Goal: Information Seeking & Learning: Learn about a topic

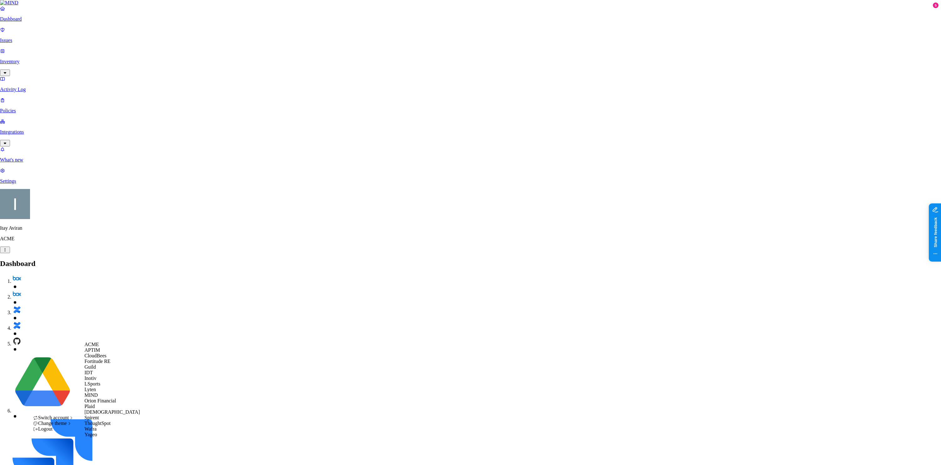
scroll to position [74, 0]
click at [102, 411] on span "[DEMOGRAPHIC_DATA]" at bounding box center [111, 411] width 55 height 5
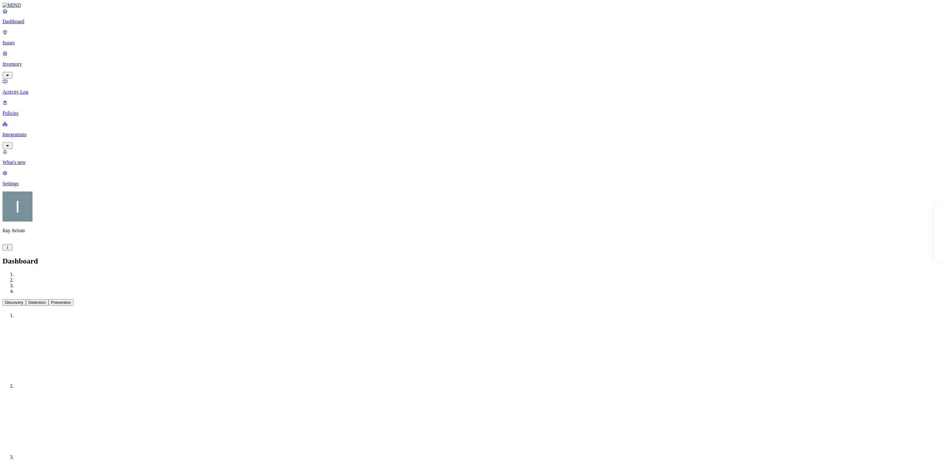
click at [38, 110] on p "Policies" at bounding box center [471, 113] width 936 height 6
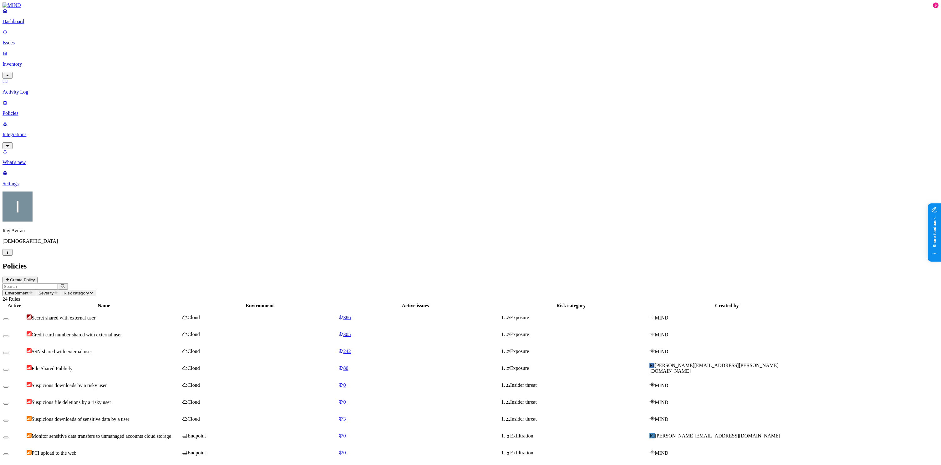
click at [33, 291] on icon "button" at bounding box center [30, 293] width 5 height 4
click at [139, 48] on div "Endpoint" at bounding box center [139, 56] width 0 height 17
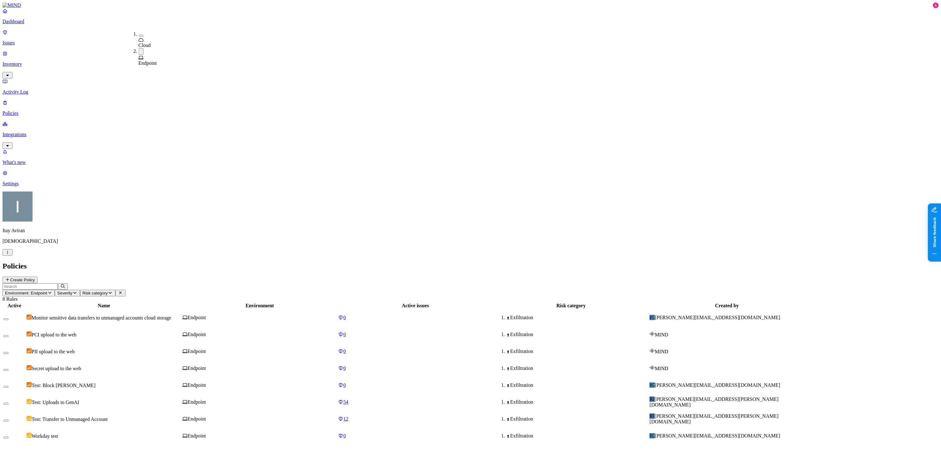
click at [190, 302] on div "Active Name Environment Active issues Risk category Created by Monitor sensitiv…" at bounding box center [471, 373] width 936 height 143
click at [171, 315] on span "Monitor sensitive data transfers to unmanaged accounts cloud storage" at bounding box center [102, 317] width 140 height 5
click at [172, 377] on td "Test: Block ignacio" at bounding box center [103, 385] width 155 height 16
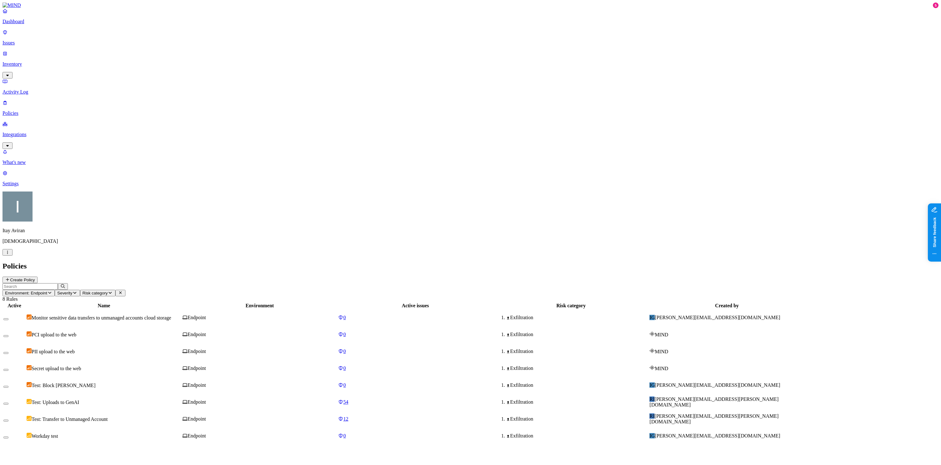
click at [171, 399] on div "Test: Uploads to GenAI" at bounding box center [104, 402] width 155 height 6
click at [177, 382] on div "Test: Block ignacio" at bounding box center [104, 385] width 155 height 6
drag, startPoint x: 783, startPoint y: 191, endPoint x: 799, endPoint y: 196, distance: 16.2
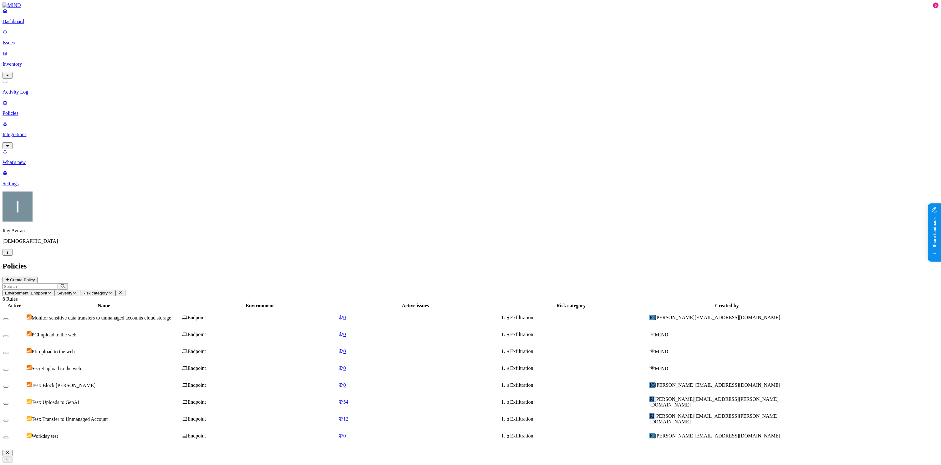
click at [926, 450] on div "Close" at bounding box center [471, 474] width 936 height 49
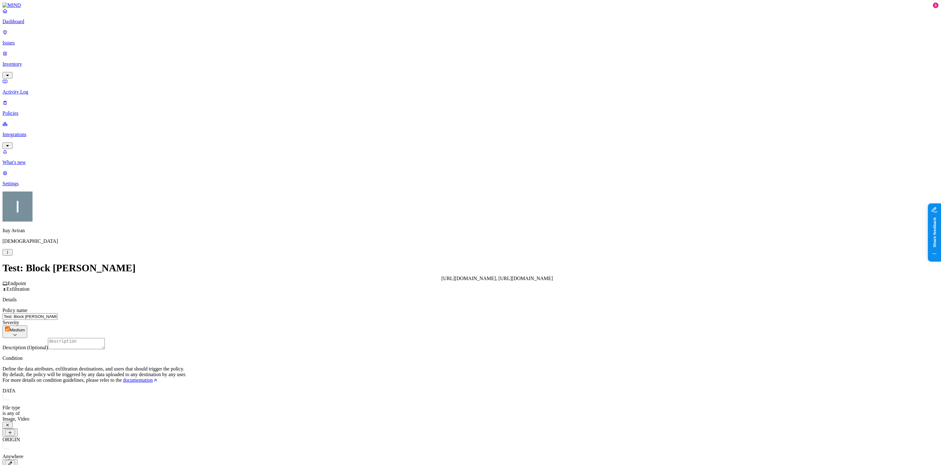
click at [24, 100] on link "Policies" at bounding box center [471, 108] width 936 height 16
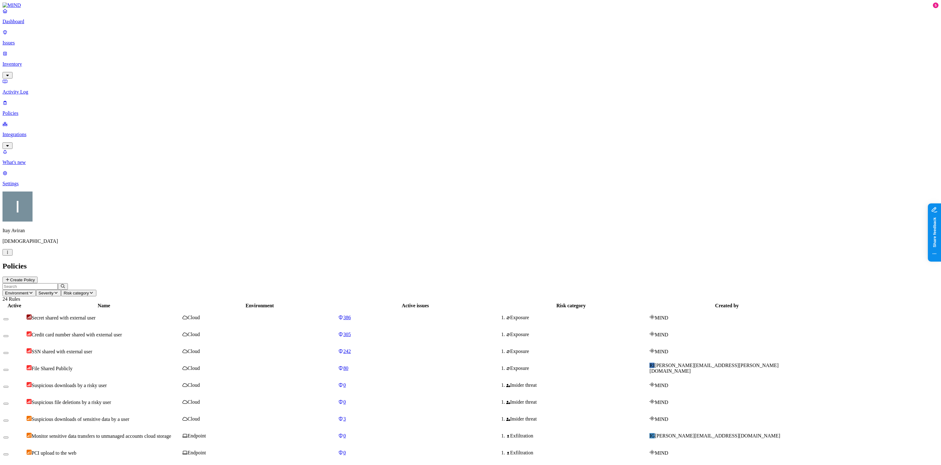
click at [28, 291] on span "Environment" at bounding box center [16, 293] width 23 height 5
click at [139, 48] on div "Endpoint" at bounding box center [139, 56] width 0 height 17
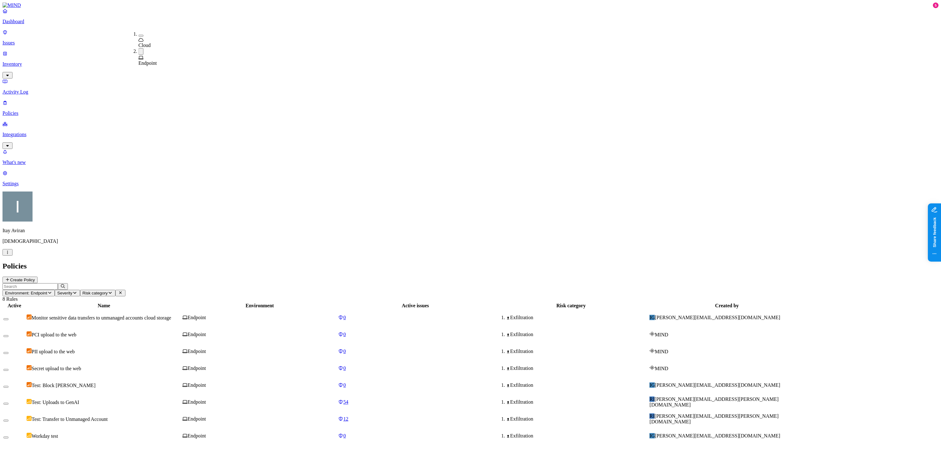
click at [79, 400] on span "Test: Uploads to GenAI" at bounding box center [56, 402] width 48 height 5
click at [181, 411] on td "Test: Transfer to Unmanaged Account" at bounding box center [103, 419] width 155 height 16
click at [181, 428] on td "Workday test" at bounding box center [103, 436] width 155 height 16
click at [181, 399] on div "Test: Uploads to GenAI" at bounding box center [104, 402] width 155 height 6
click at [181, 377] on td "Test: Block ignacio" at bounding box center [103, 385] width 155 height 16
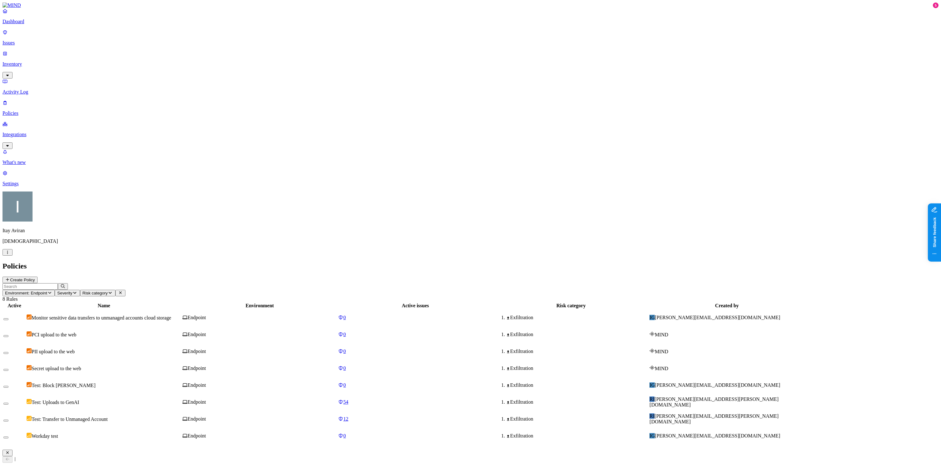
click at [171, 315] on span "Monitor sensitive data transfers to unmanaged accounts cloud storage" at bounding box center [102, 317] width 140 height 5
